Goal: Information Seeking & Learning: Learn about a topic

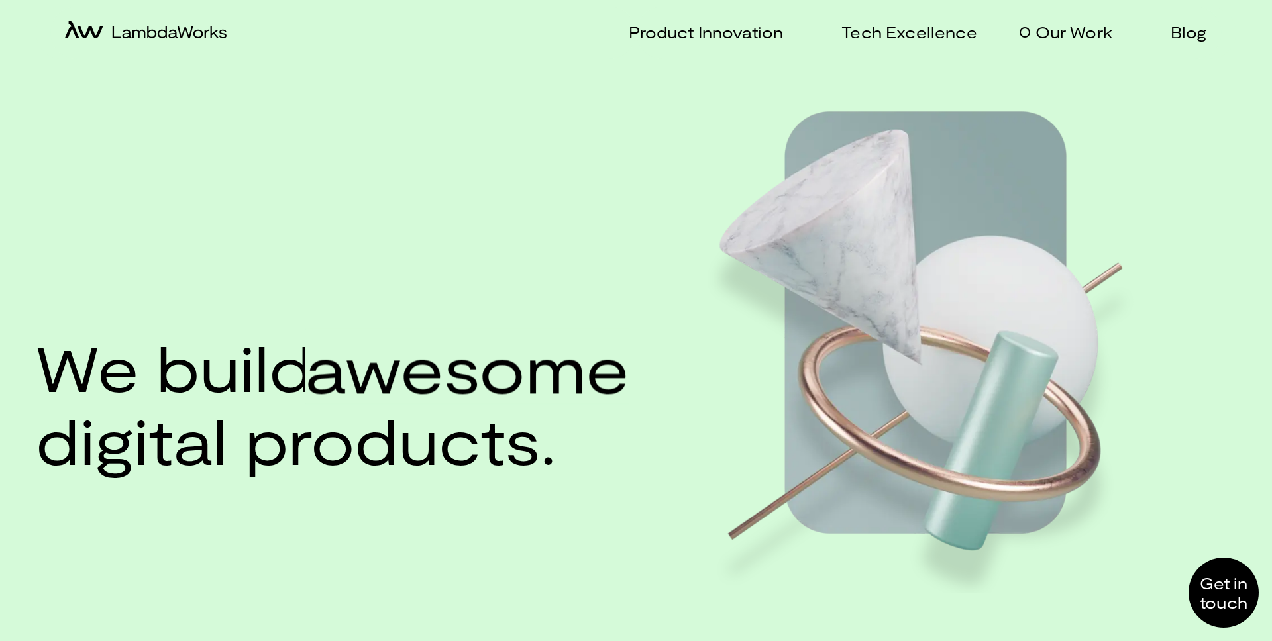
click at [1082, 30] on p "Our Work" at bounding box center [1074, 32] width 77 height 19
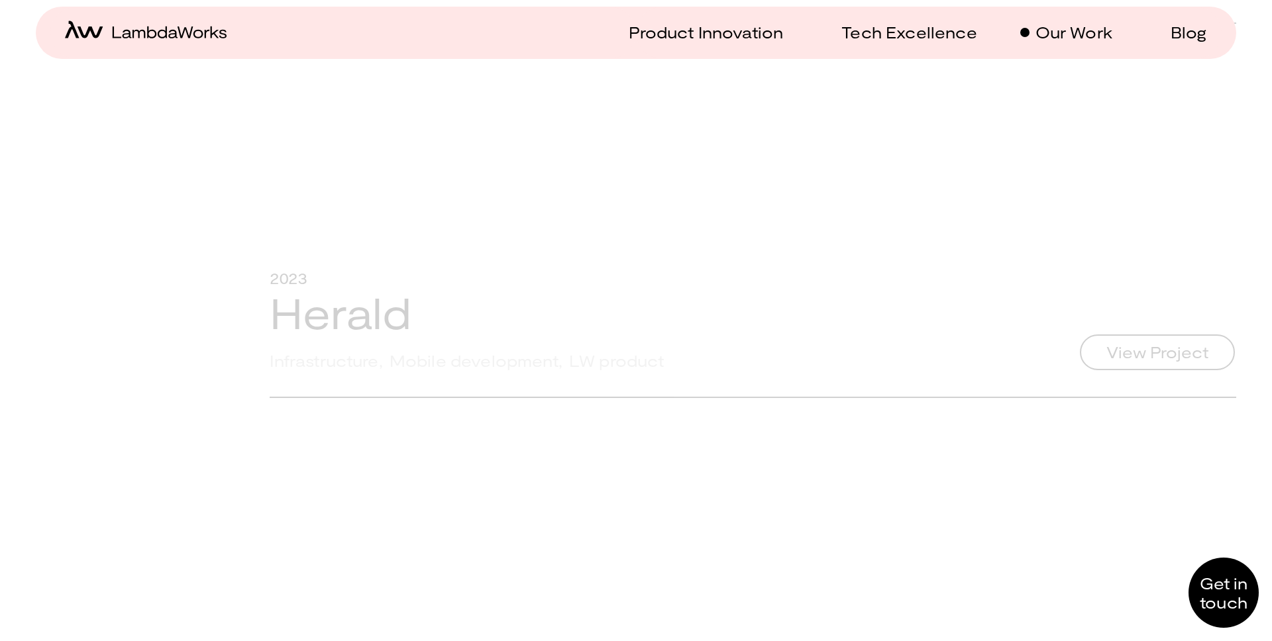
scroll to position [7784, 0]
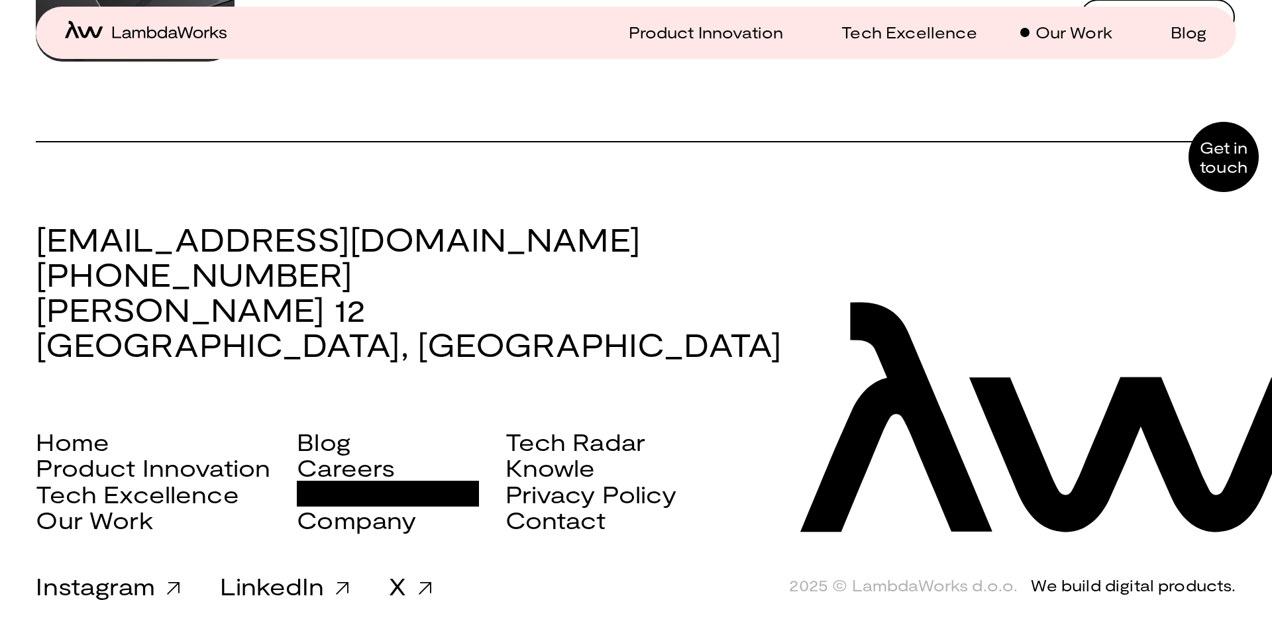
click at [390, 495] on link "Scala Services" at bounding box center [388, 494] width 182 height 27
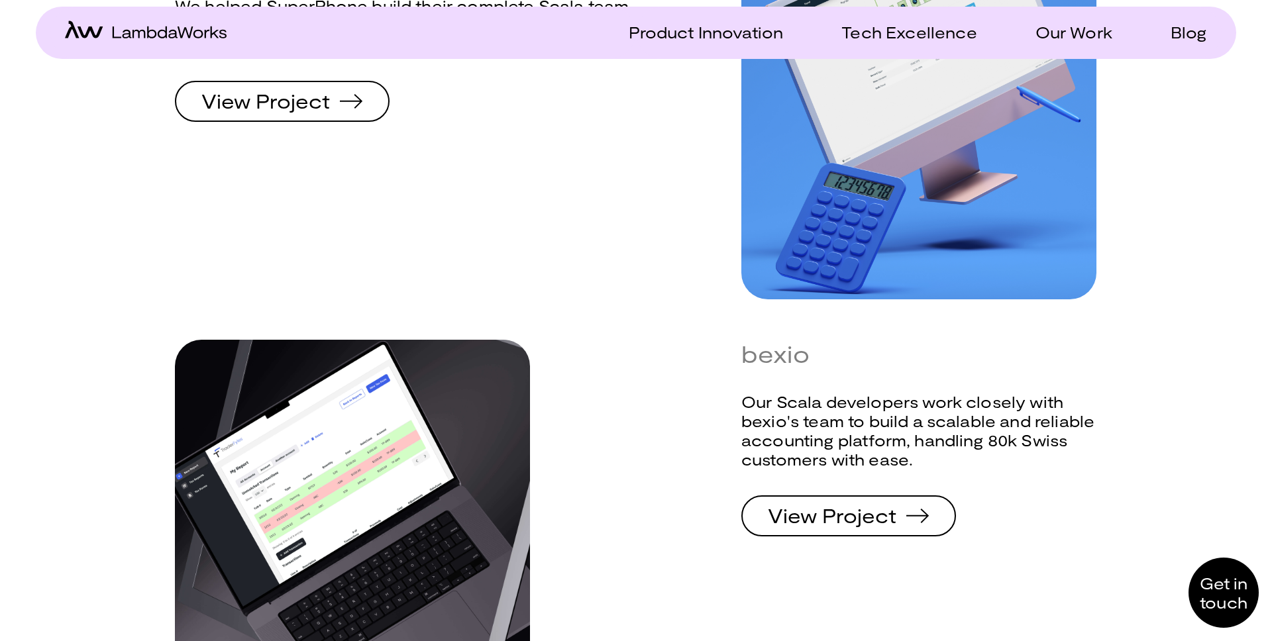
scroll to position [3271, 0]
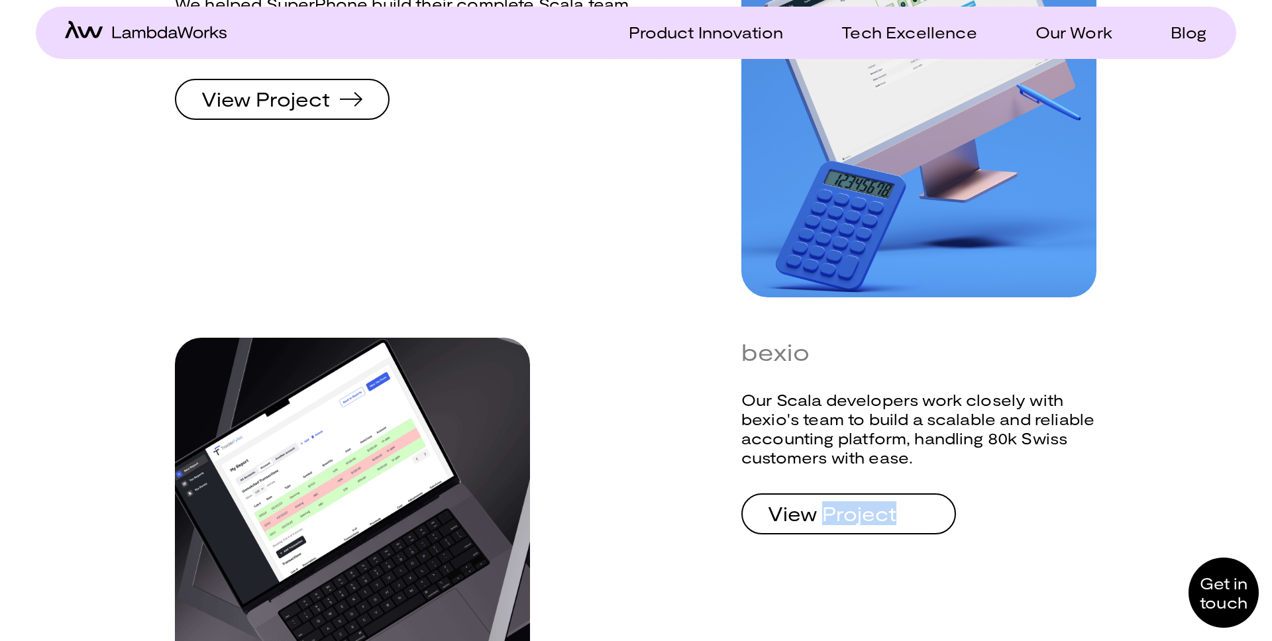
click at [871, 496] on span "View Project" at bounding box center [849, 514] width 204 height 37
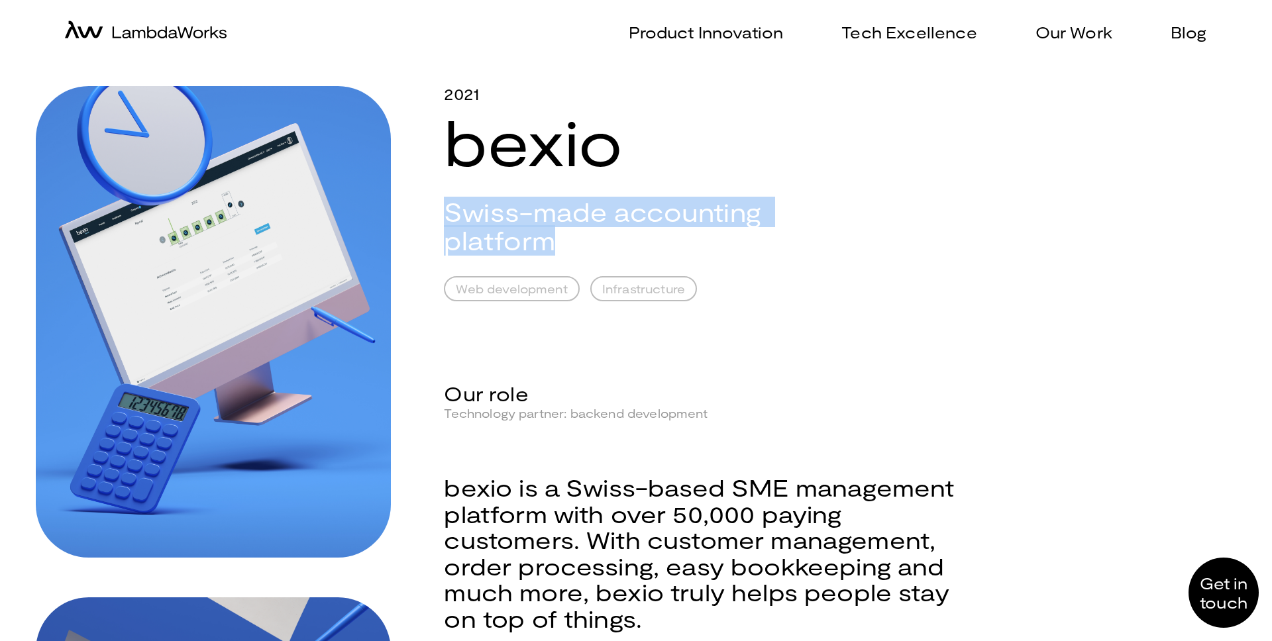
drag, startPoint x: 571, startPoint y: 240, endPoint x: 443, endPoint y: 221, distance: 130.1
click at [443, 221] on div "2021 bexio Swiss-made accounting platform Web development Infrastructure Our ro…" at bounding box center [636, 597] width 1200 height 1023
copy h2 "Swiss-made accounting platform"
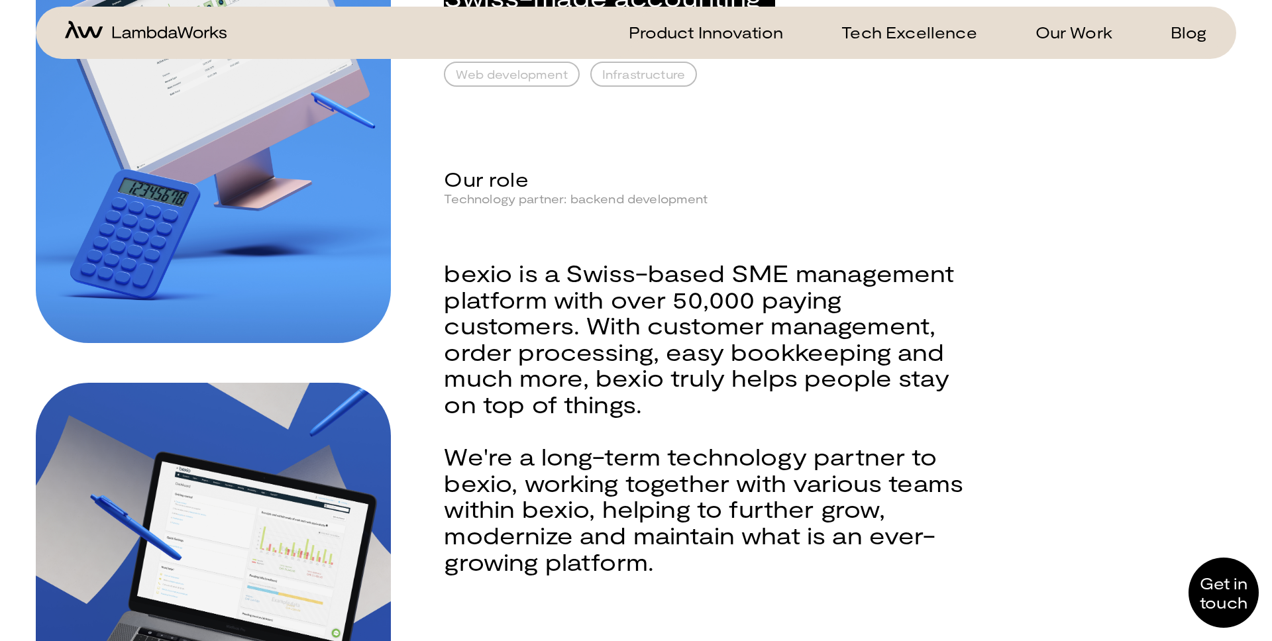
scroll to position [352, 0]
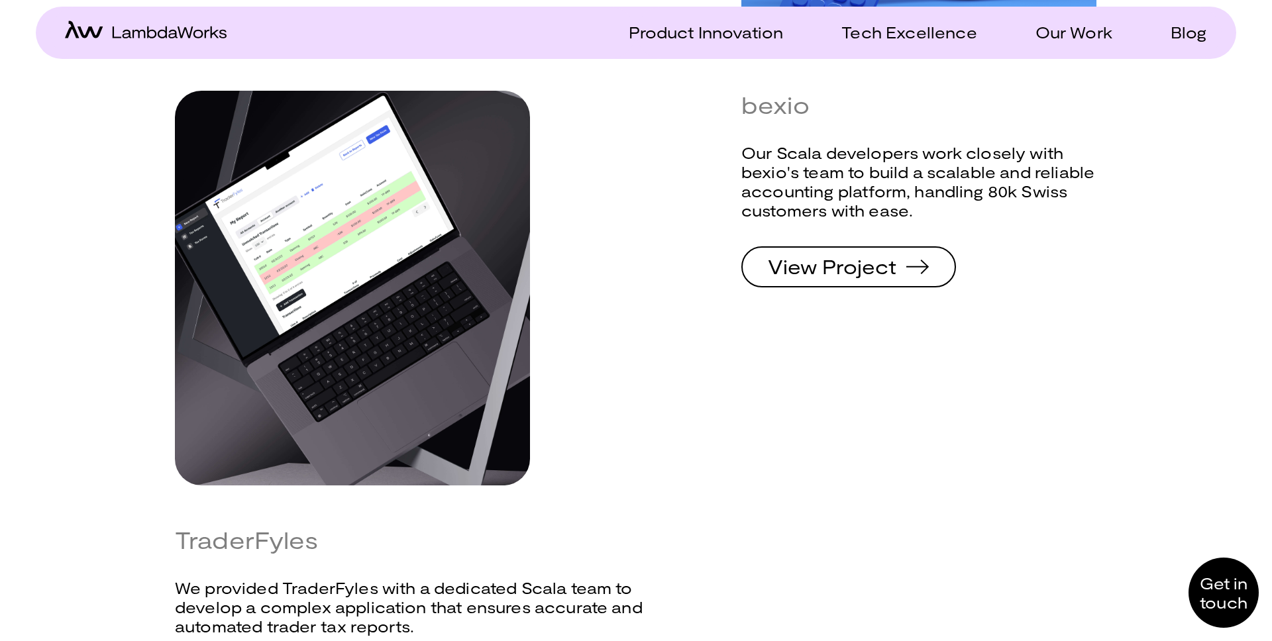
scroll to position [3584, 0]
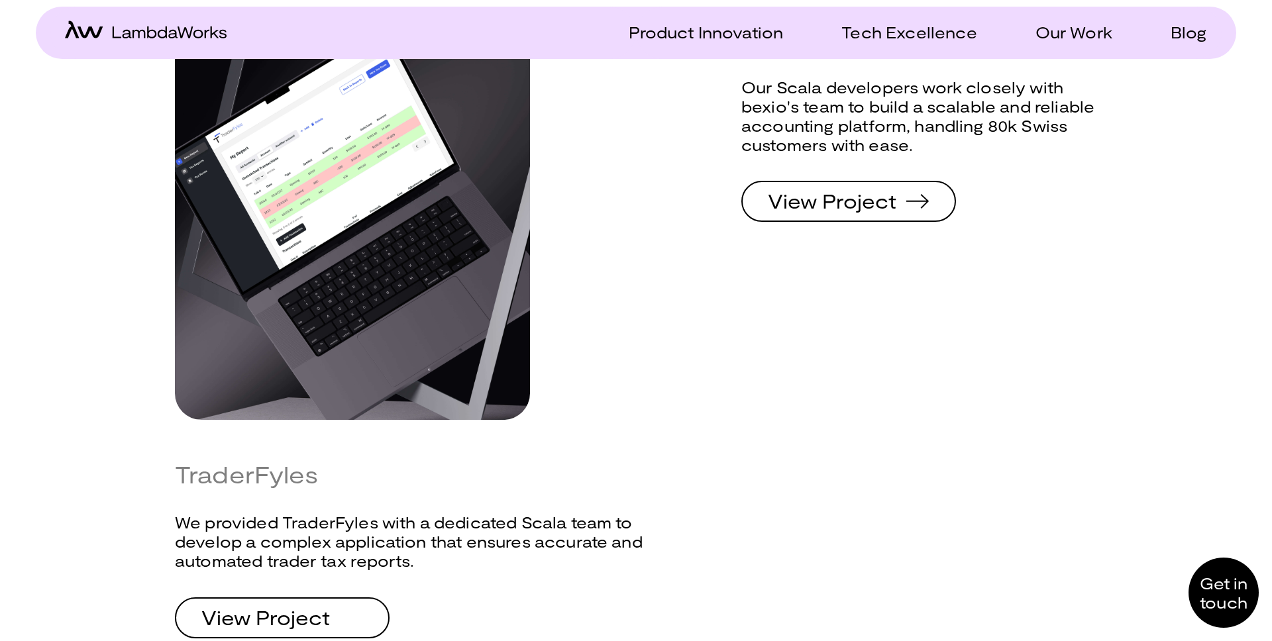
click at [333, 601] on span "View Project" at bounding box center [282, 618] width 204 height 37
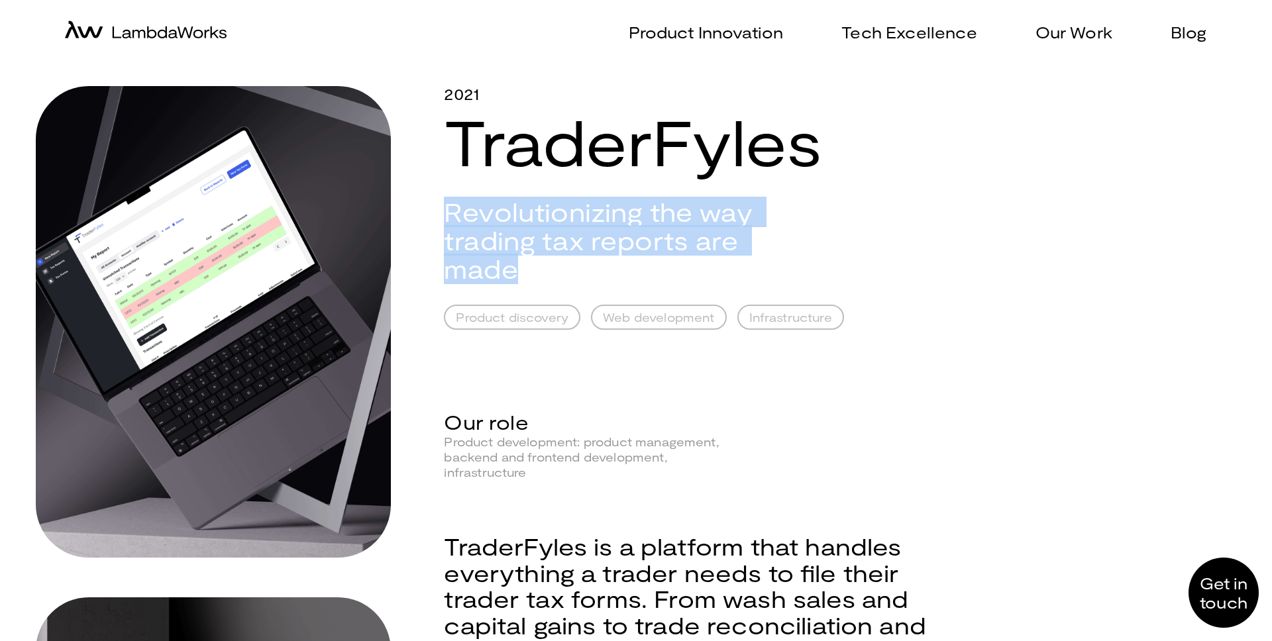
drag, startPoint x: 829, startPoint y: 238, endPoint x: 566, endPoint y: 207, distance: 265.5
click at [445, 217] on div "2021 TraderFyles Revolutionizing the way trading tax reports are made Product d…" at bounding box center [706, 532] width 525 height 893
copy h2 "Revolutionizing the way trading tax reports are made"
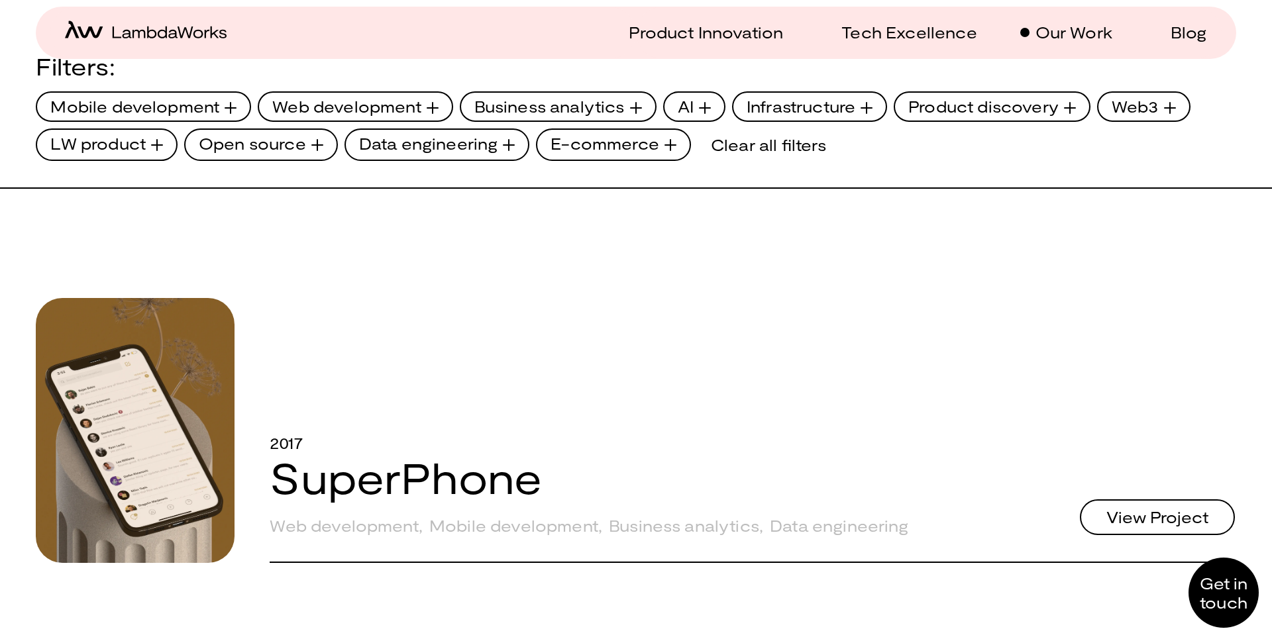
scroll to position [208, 0]
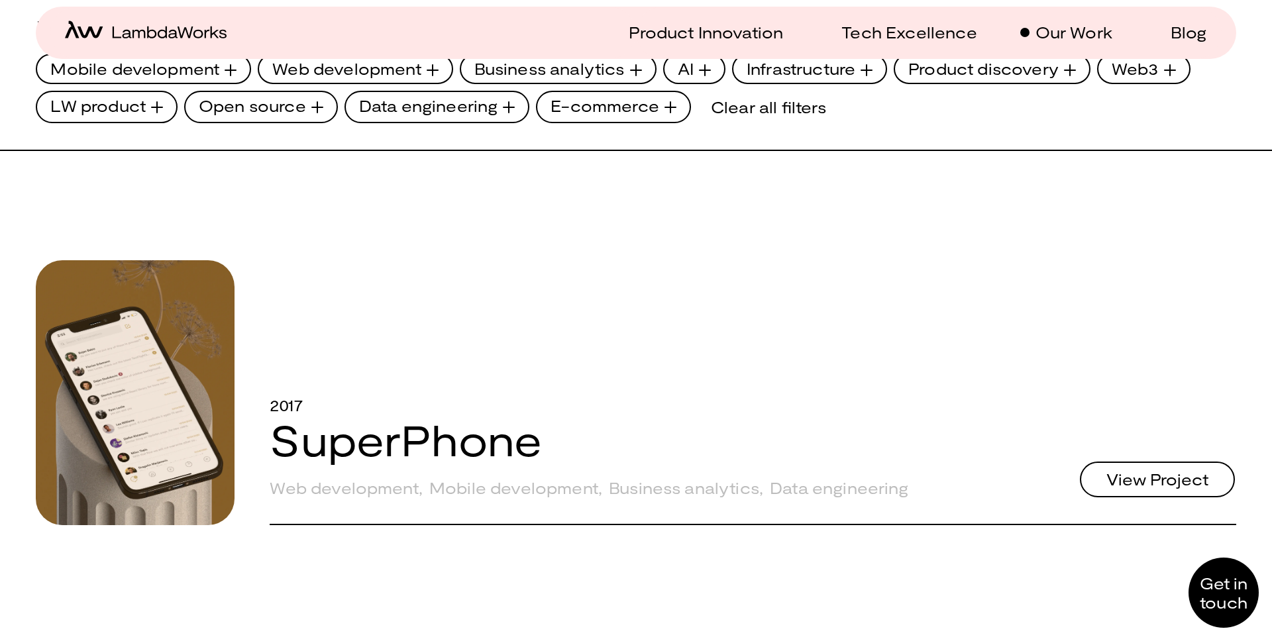
click at [483, 440] on link "SuperPhone" at bounding box center [406, 439] width 272 height 51
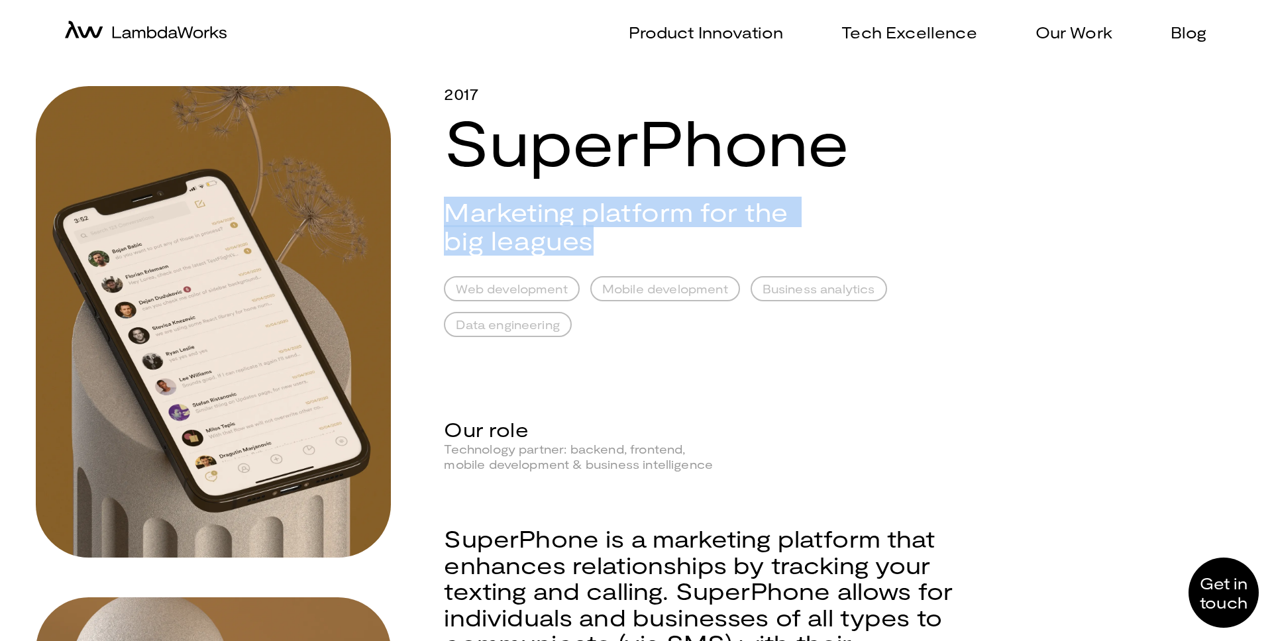
drag, startPoint x: 627, startPoint y: 254, endPoint x: 917, endPoint y: 257, distance: 289.5
click at [446, 219] on h2 "Marketing platform for the big leagues" at bounding box center [631, 226] width 374 height 57
copy h2 "Marketing platform for the big leagues"
